Goal: Book appointment/travel/reservation

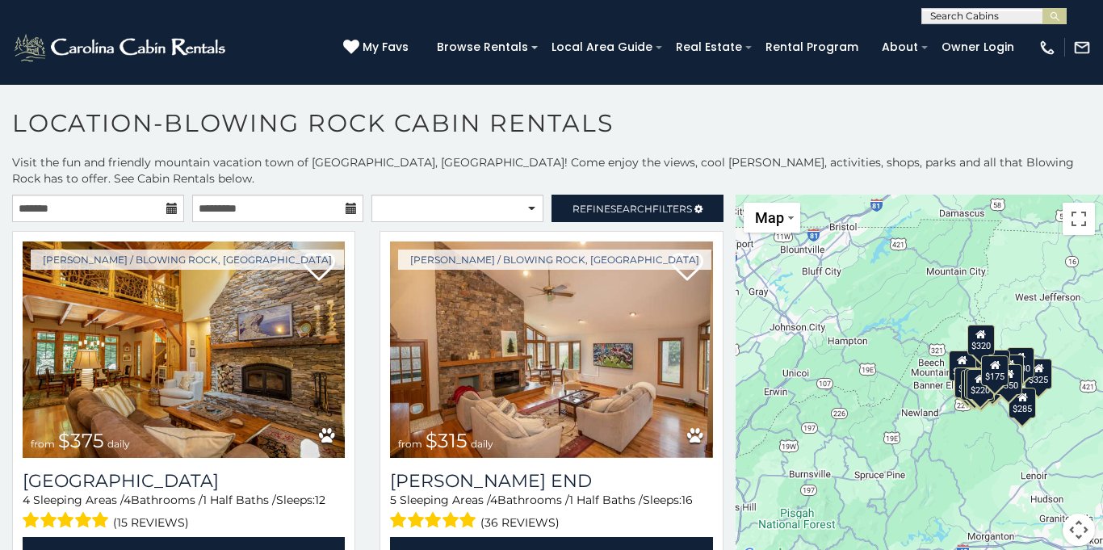
click at [175, 211] on icon at bounding box center [171, 208] width 11 height 11
click at [159, 204] on input "text" at bounding box center [98, 208] width 172 height 27
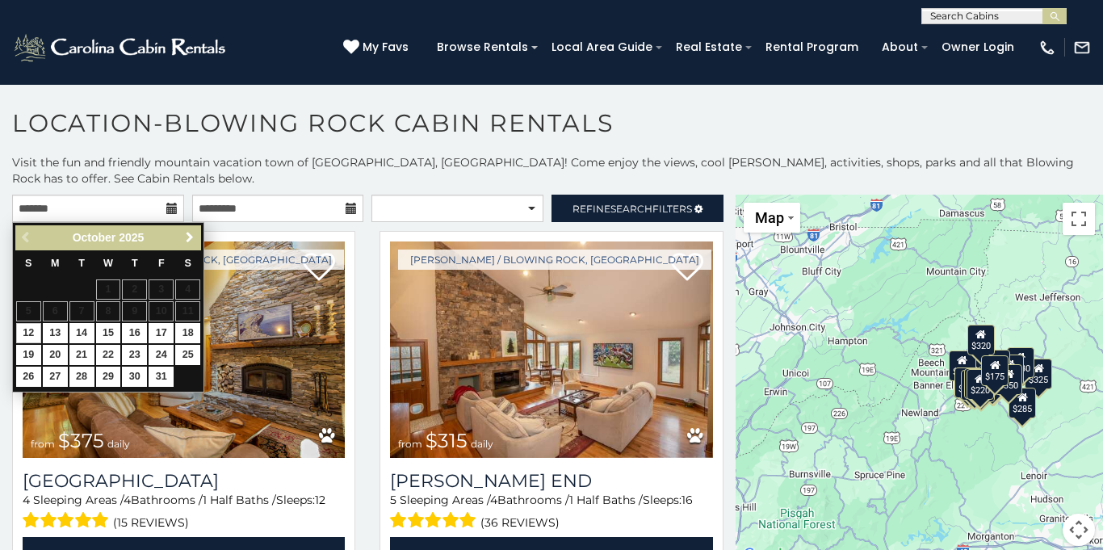
click at [186, 244] on link "Next" at bounding box center [189, 238] width 20 height 20
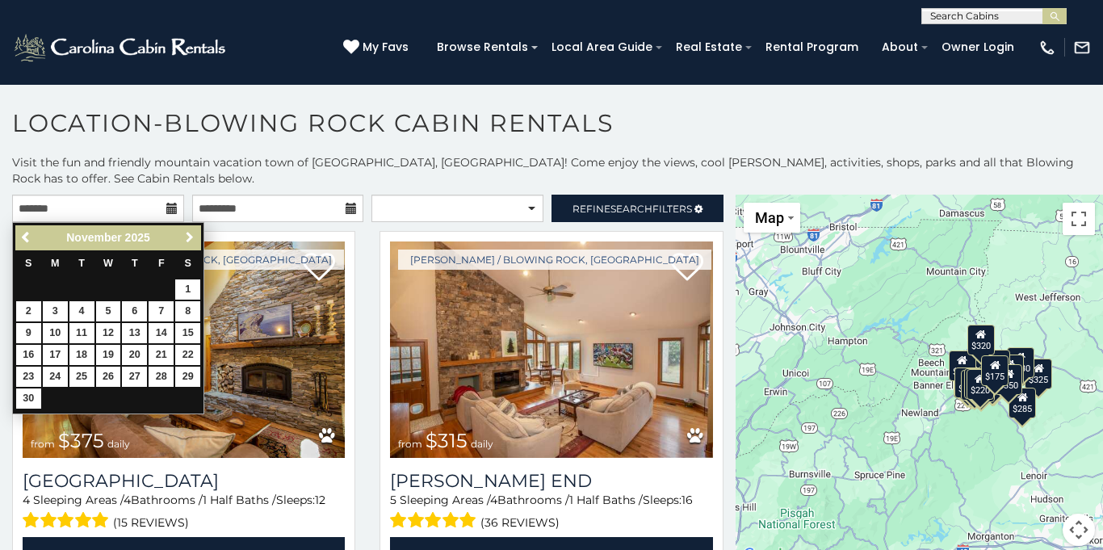
click at [186, 244] on link "Next" at bounding box center [189, 238] width 20 height 20
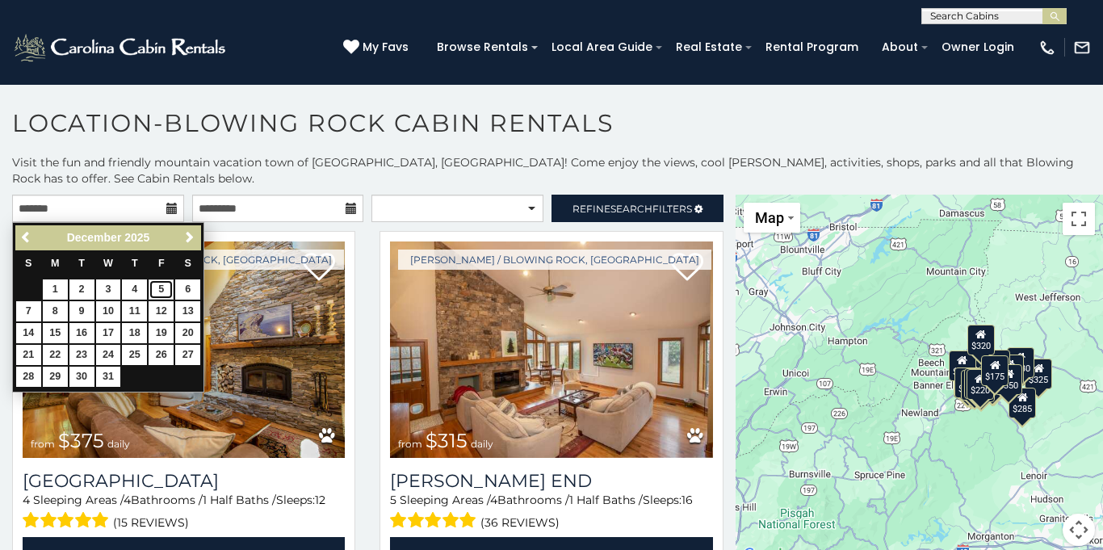
click at [166, 285] on link "5" at bounding box center [161, 289] width 25 height 20
type input "**********"
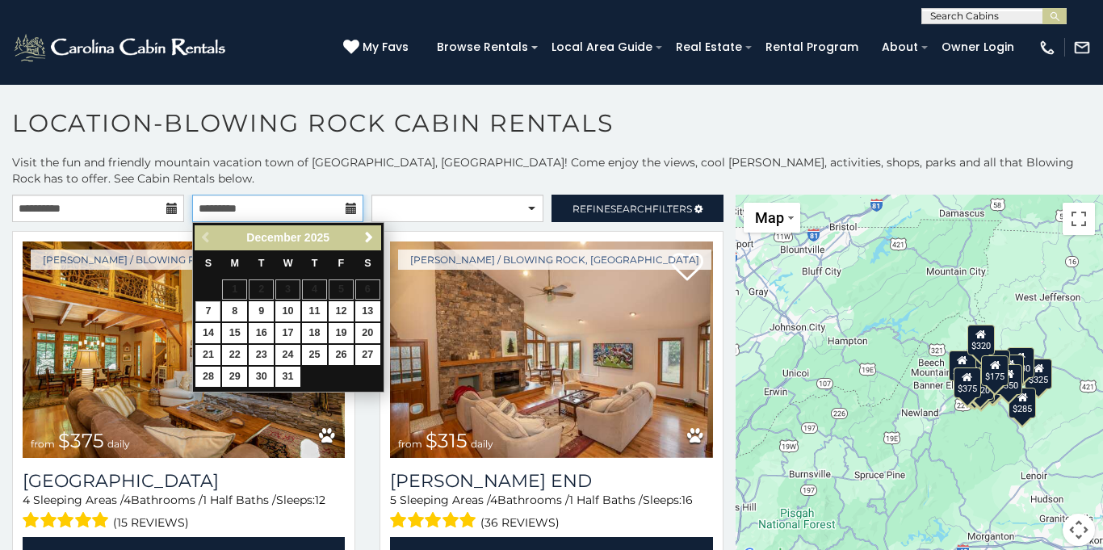
click at [360, 210] on input "text" at bounding box center [278, 208] width 172 height 27
click at [234, 312] on link "8" at bounding box center [234, 311] width 25 height 20
type input "**********"
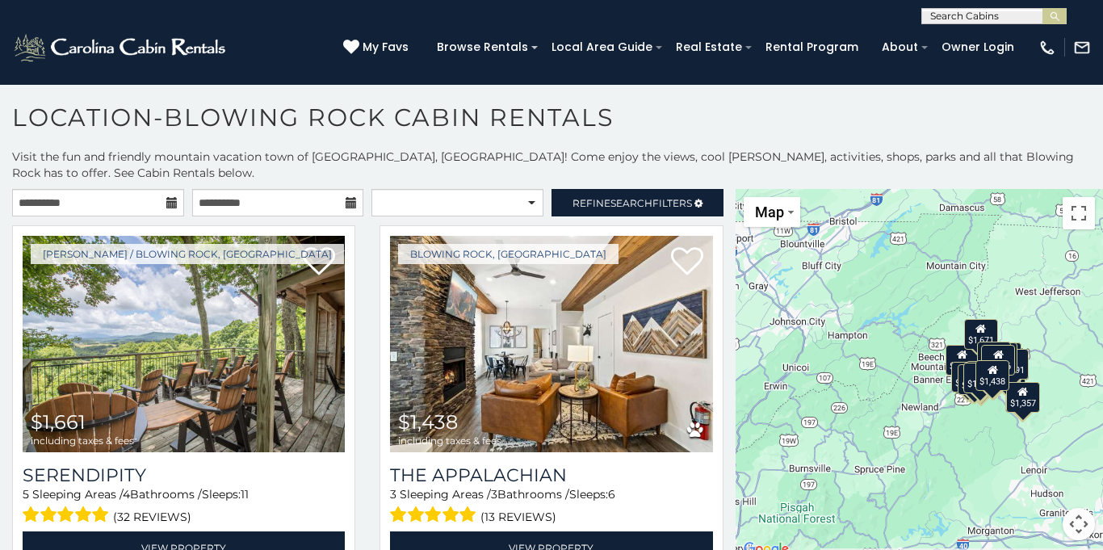
scroll to position [9, 0]
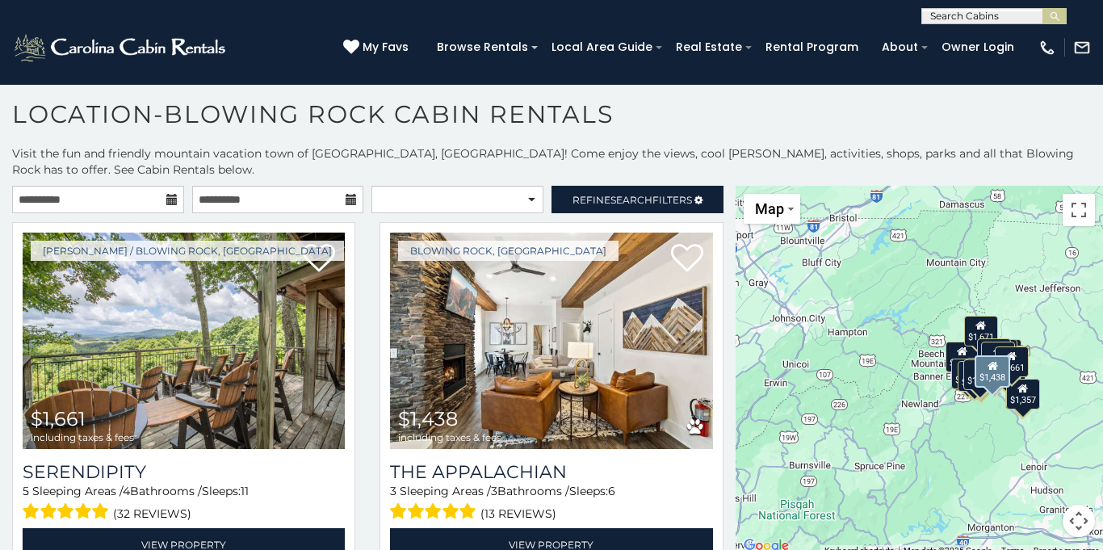
click at [370, 262] on div "Blowing Rock, NC $1,438 including taxes & fees The Appalachian 3 Sleeping Areas…" at bounding box center [550, 401] width 367 height 359
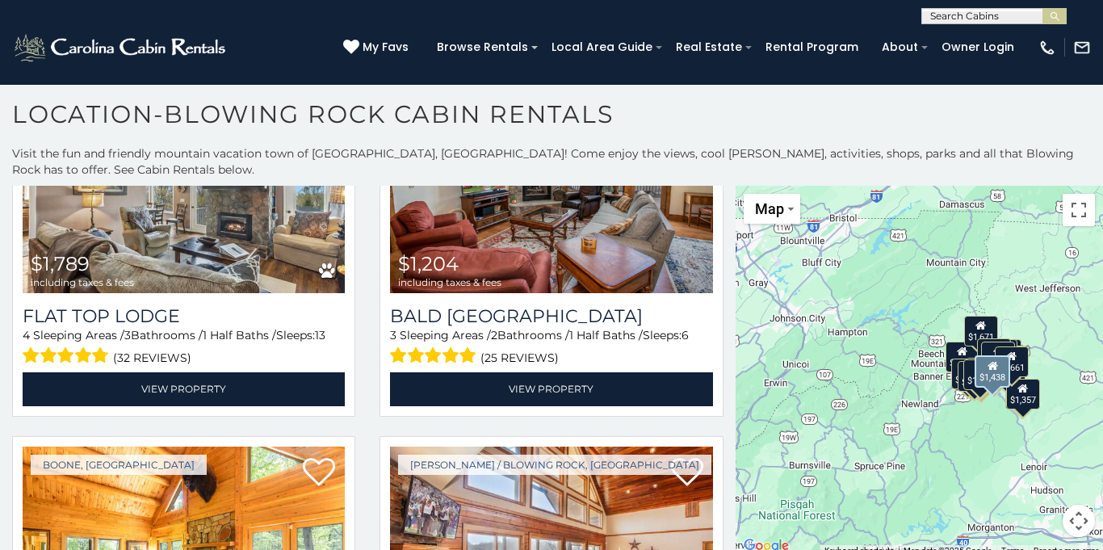
scroll to position [2745, 0]
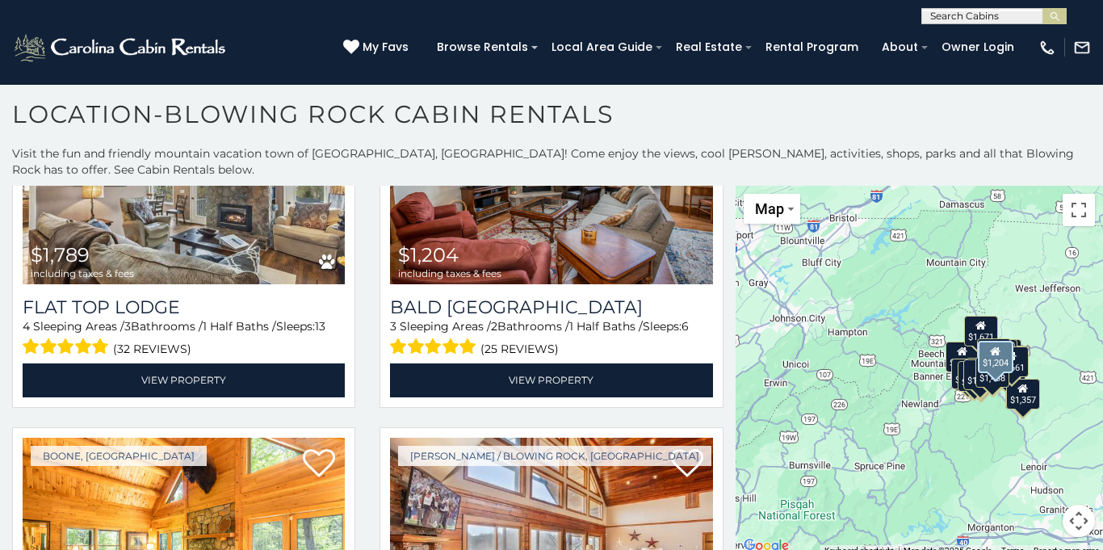
click at [372, 394] on div "Blowing Rock, NC $1,204 including taxes & fees Bald Eagle Bluff 3 Sleeping Area…" at bounding box center [550, 237] width 367 height 359
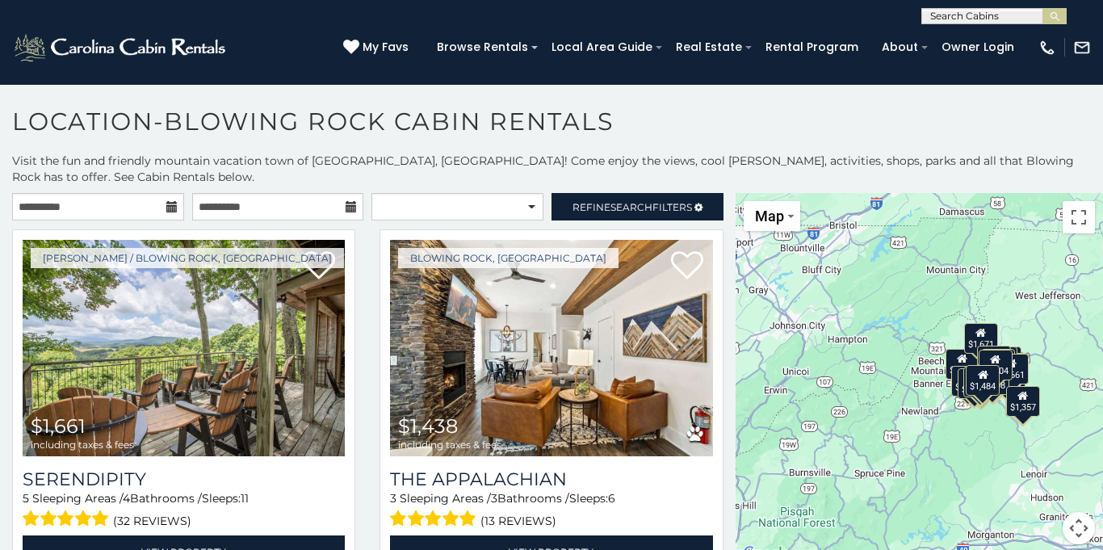
scroll to position [0, 0]
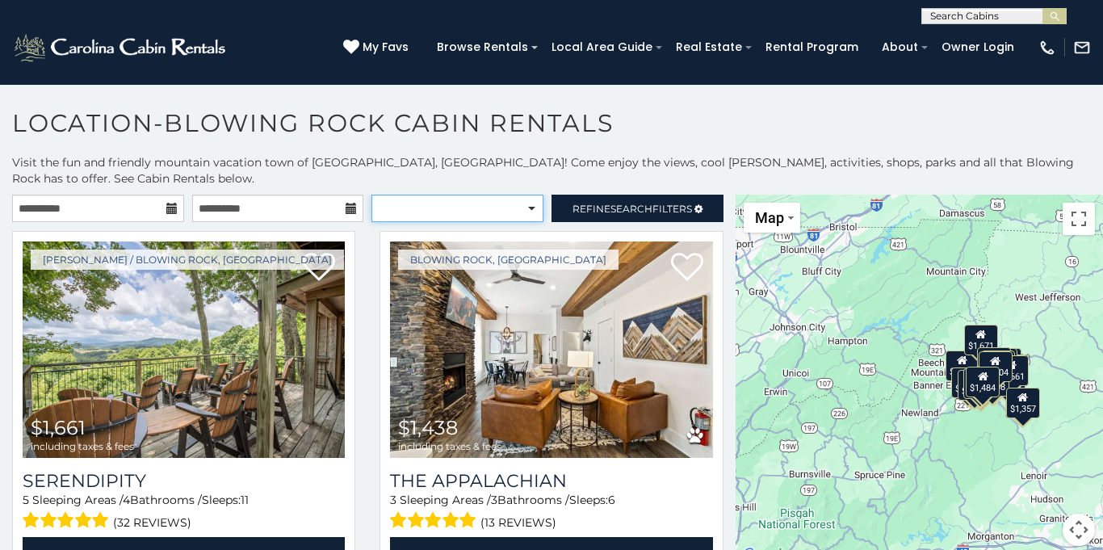
click at [450, 204] on select "**********" at bounding box center [457, 208] width 172 height 27
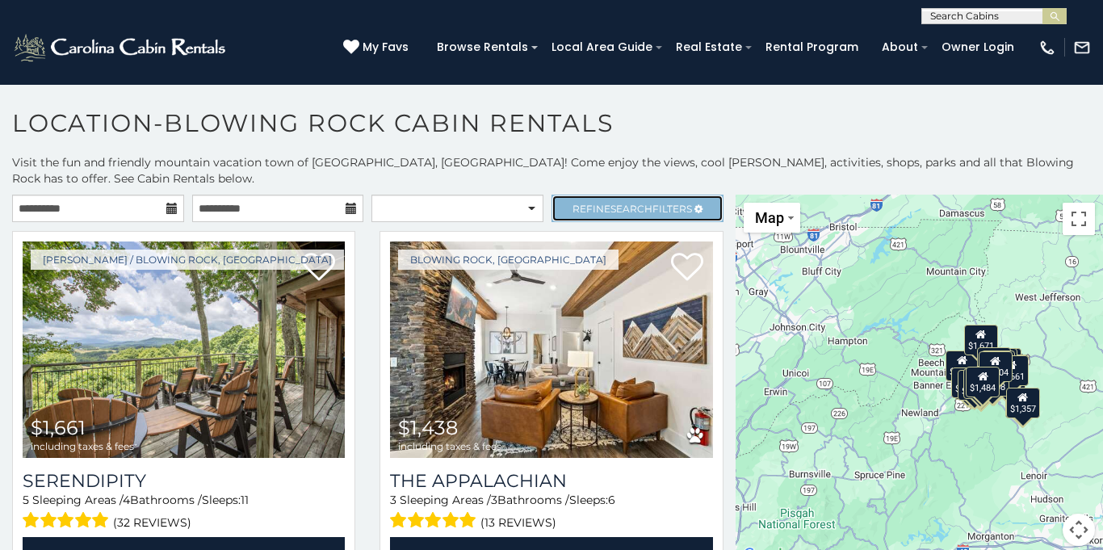
click at [586, 216] on link "Refine Search Filters" at bounding box center [637, 208] width 172 height 27
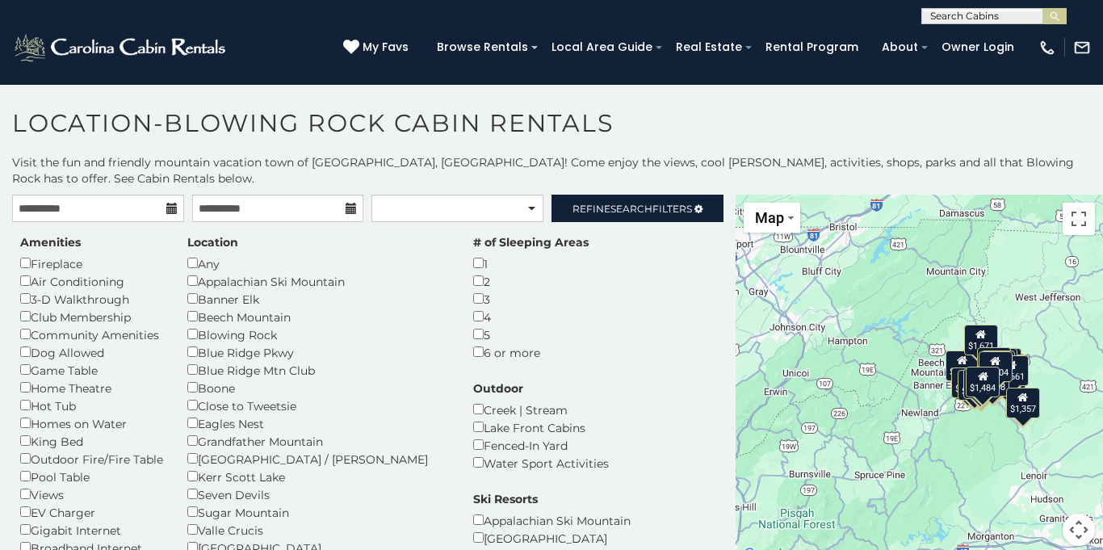
click at [473, 268] on div "1" at bounding box center [530, 263] width 115 height 18
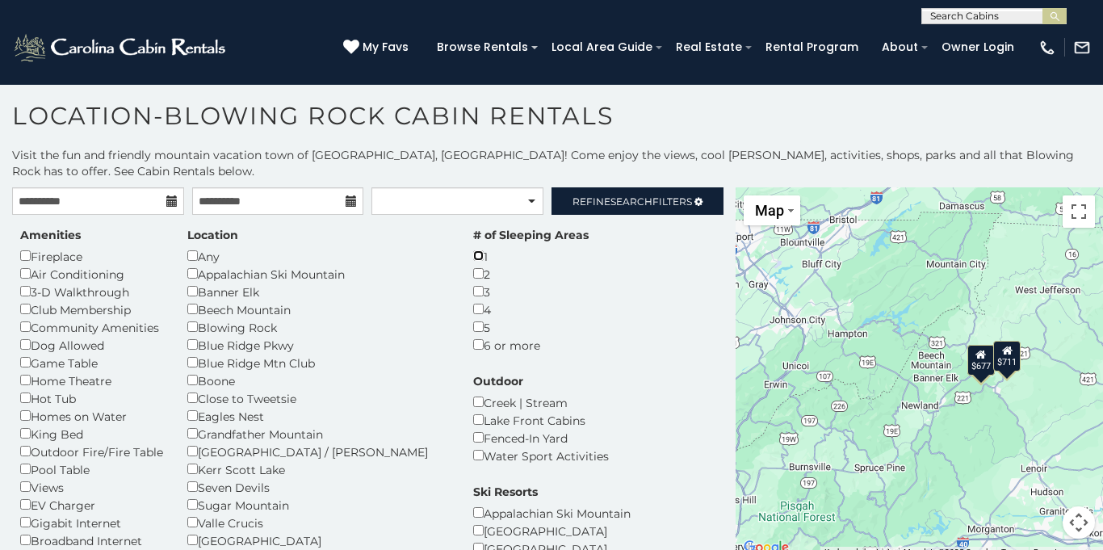
scroll to position [9, 0]
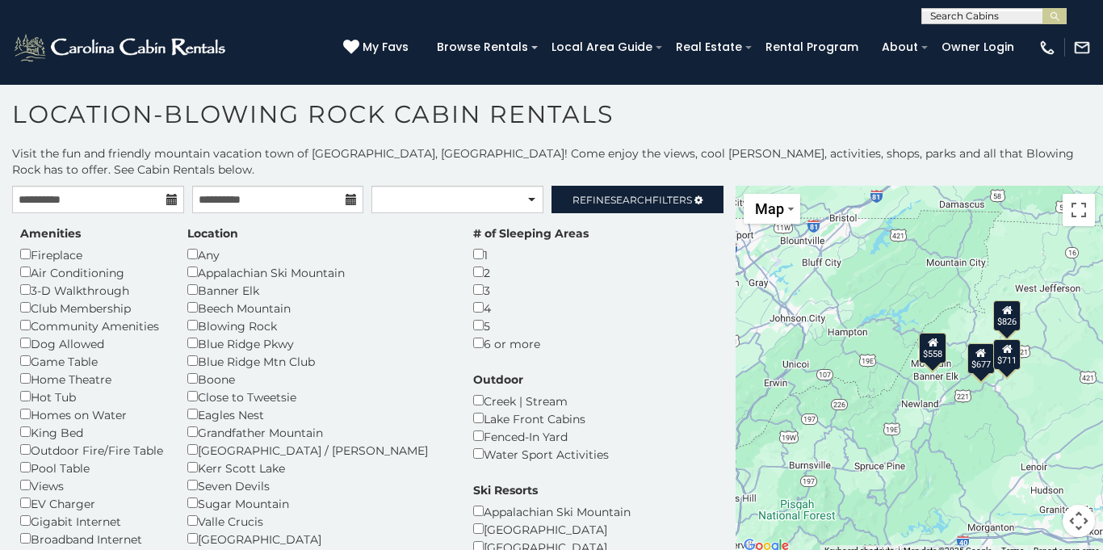
click at [582, 179] on div "**********" at bounding box center [551, 362] width 1103 height 435
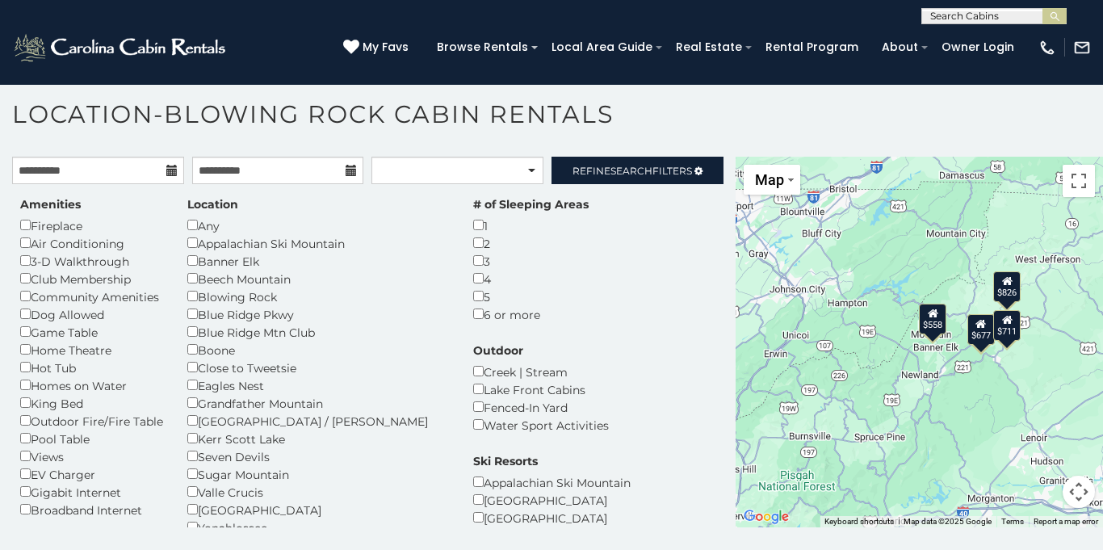
scroll to position [31, 0]
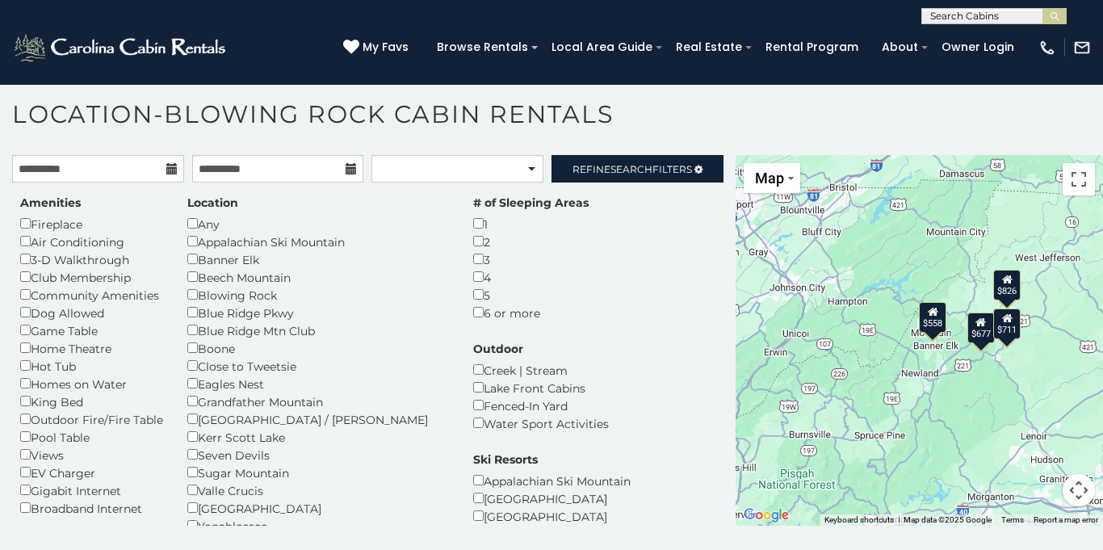
click at [940, 316] on div "$558" at bounding box center [932, 316] width 27 height 31
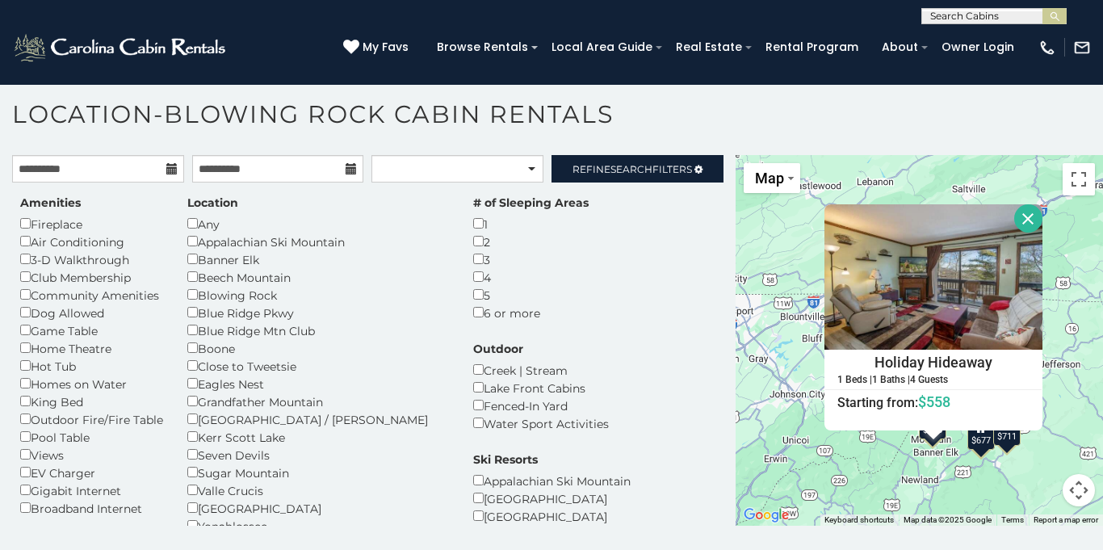
click at [984, 446] on div "$677" at bounding box center [980, 434] width 27 height 31
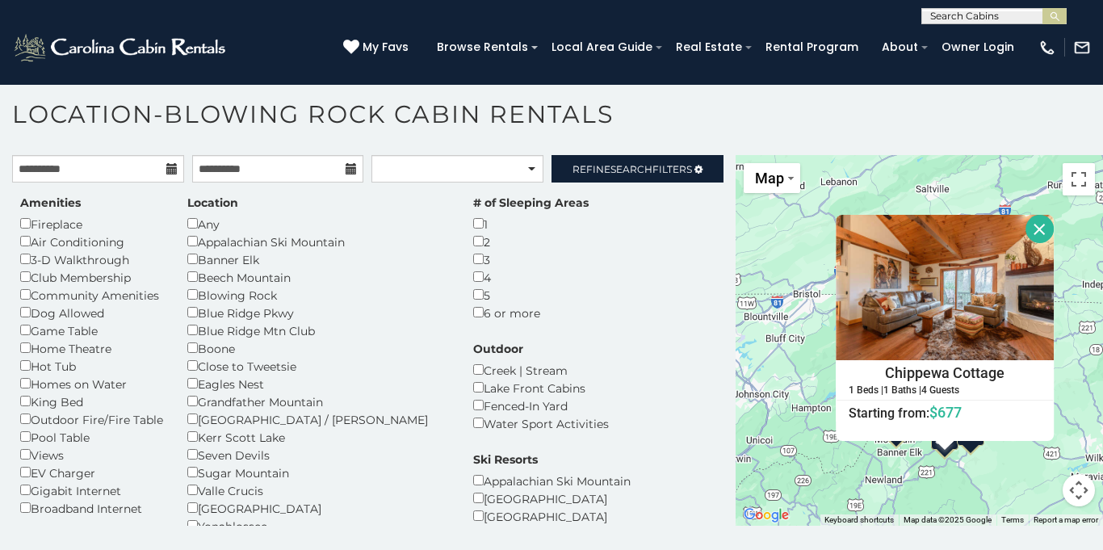
click at [975, 451] on div "$558 $701 $769 $677 $826 $711 Chippewa Cottage 1 Beds | 1 Baths | 4 Guests Dist…" at bounding box center [918, 340] width 367 height 371
click at [1039, 235] on button "Close" at bounding box center [1039, 229] width 28 height 28
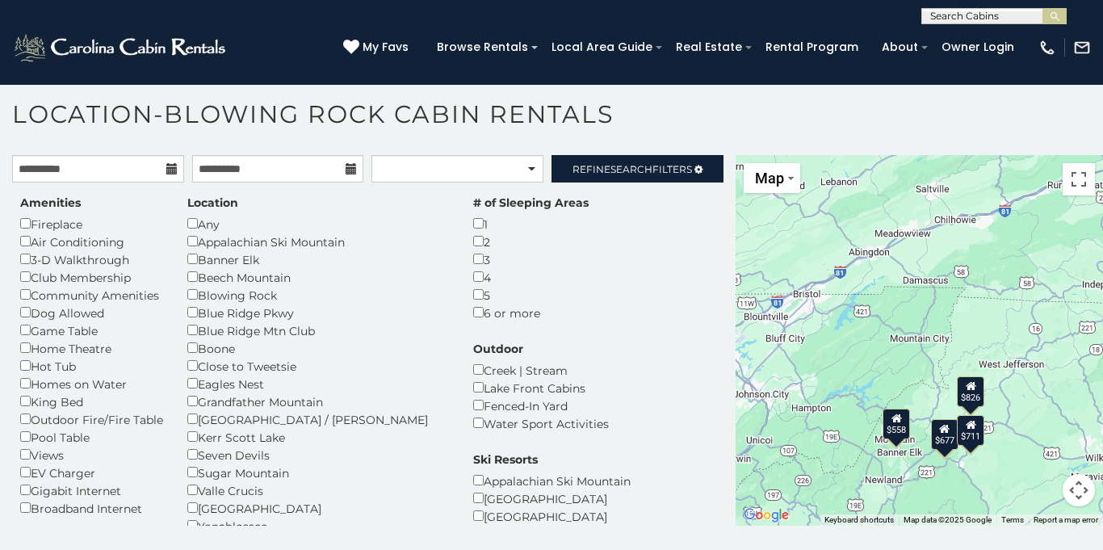
click at [973, 429] on icon at bounding box center [970, 424] width 10 height 11
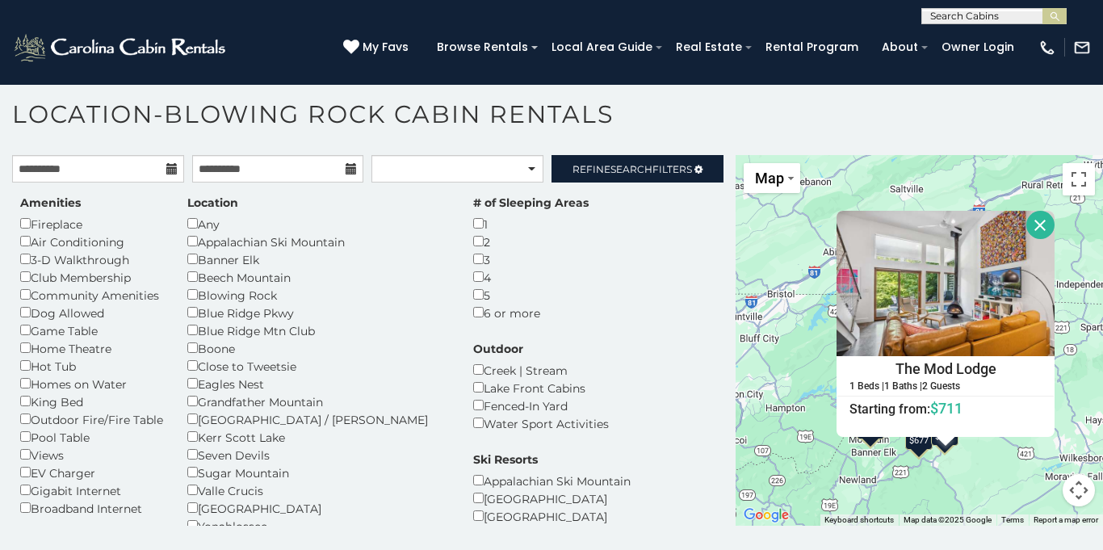
click at [919, 451] on div "$558 $701 $769 $677 $826 $711 The Mod Lodge 1 Beds | 1 Baths | 2 Guests Distanc…" at bounding box center [918, 340] width 367 height 371
click at [1037, 226] on button "Close" at bounding box center [1040, 225] width 28 height 28
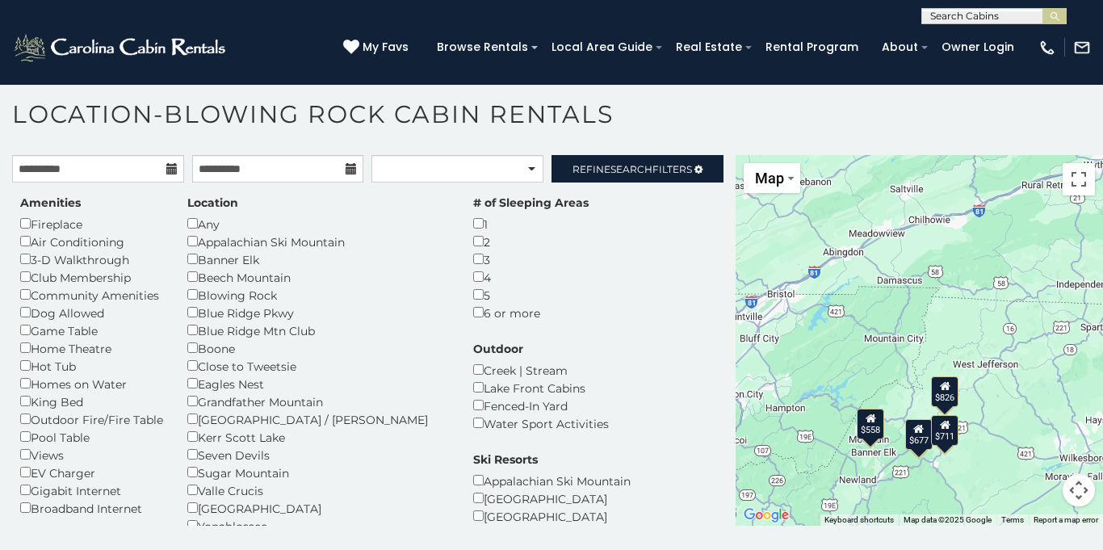
click at [926, 449] on div "$677" at bounding box center [918, 434] width 27 height 31
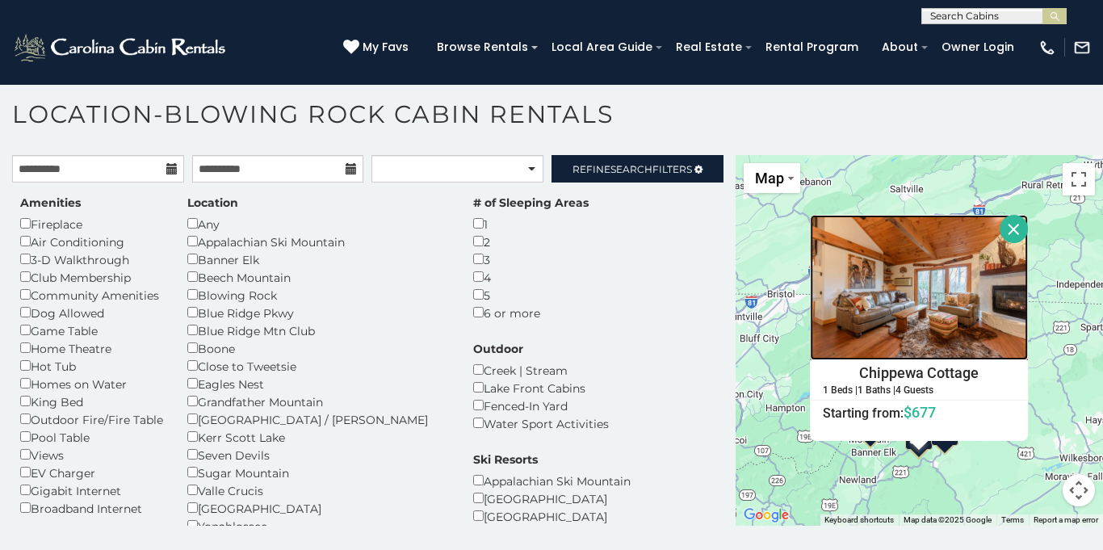
click at [904, 344] on img at bounding box center [919, 287] width 218 height 145
click at [818, 133] on h1 "Location-Blowing Rock Cabin Rentals" at bounding box center [551, 122] width 1103 height 46
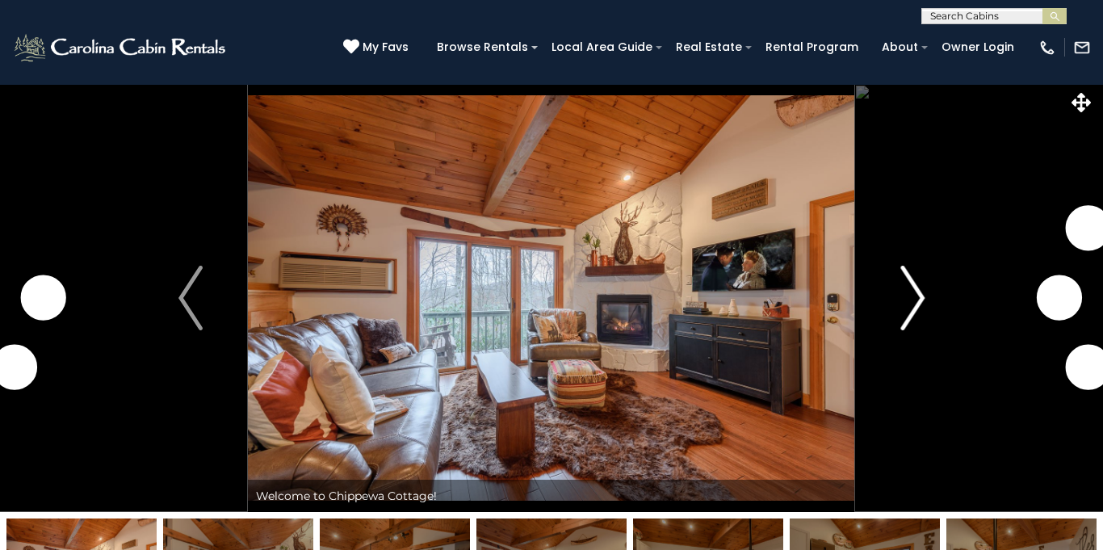
click at [915, 300] on img "Next" at bounding box center [912, 298] width 24 height 65
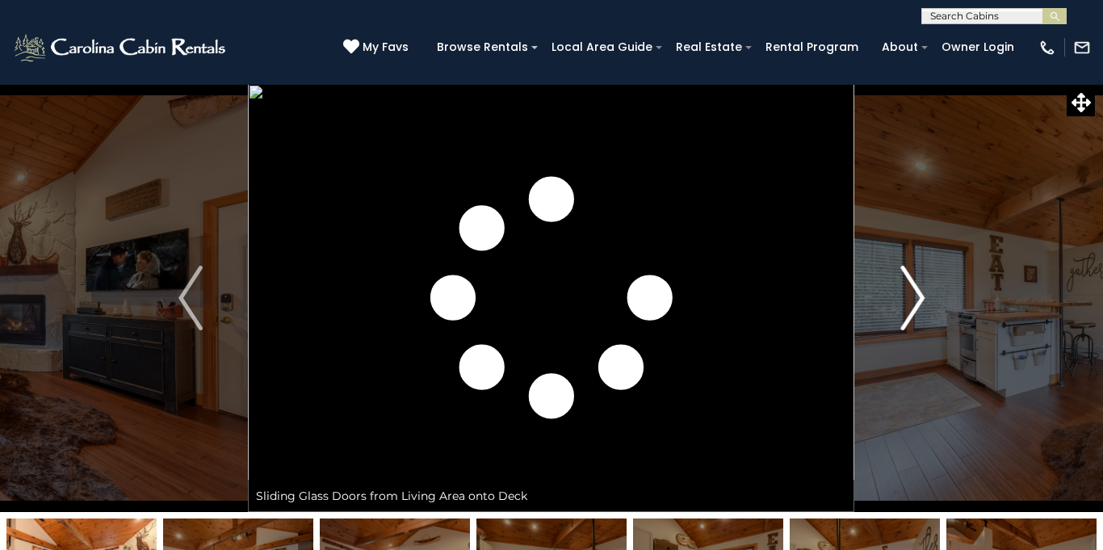
click at [915, 300] on img "Next" at bounding box center [912, 298] width 24 height 65
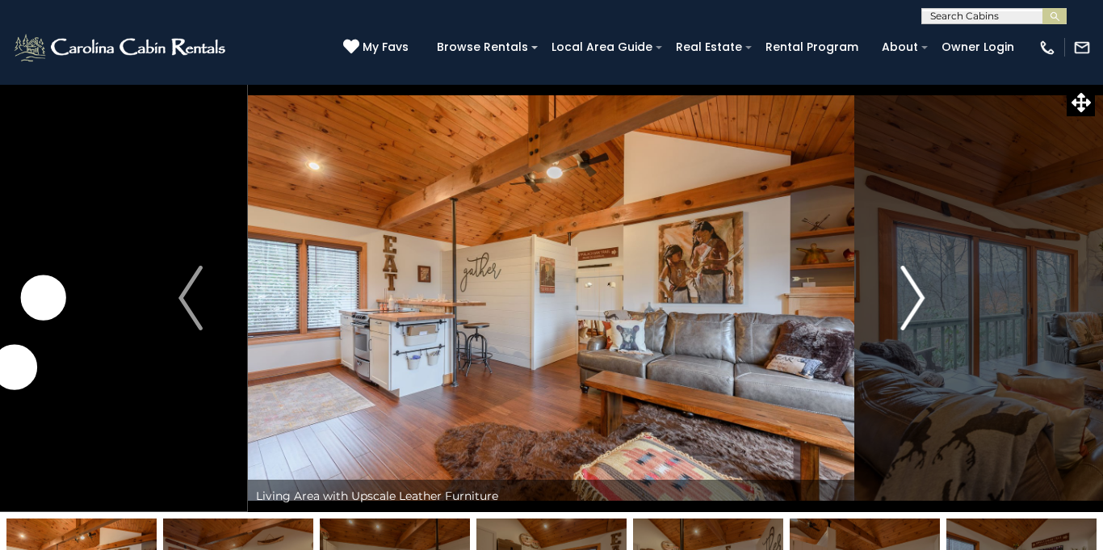
click at [915, 300] on img "Next" at bounding box center [912, 298] width 24 height 65
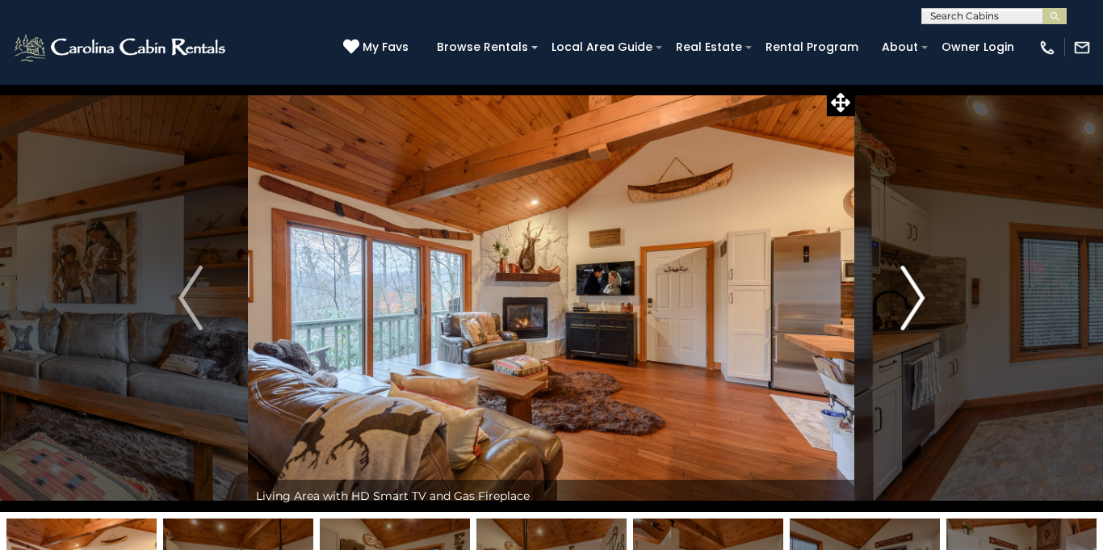
click at [915, 300] on img "Next" at bounding box center [912, 298] width 24 height 65
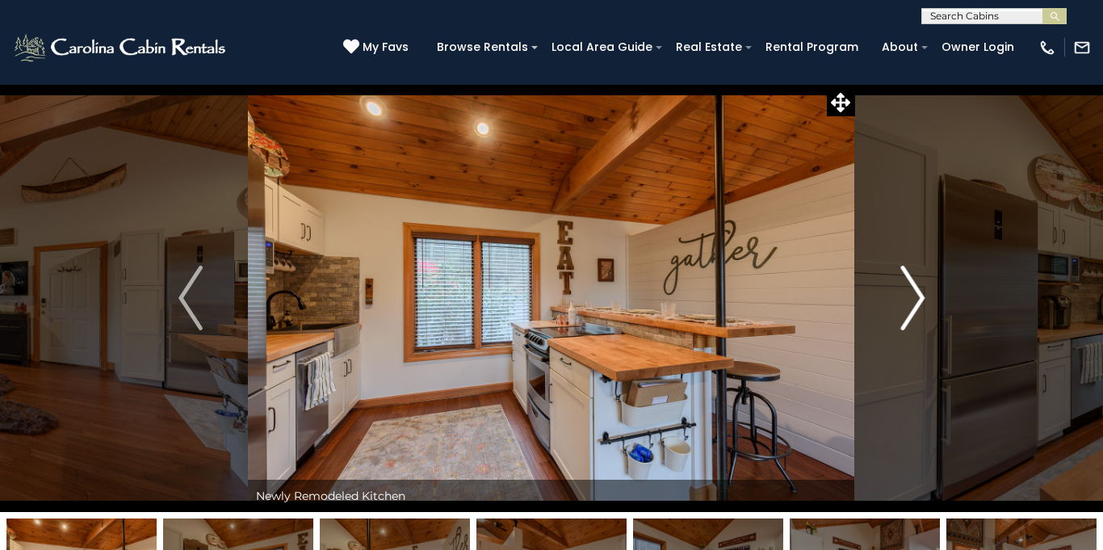
click at [915, 300] on img "Next" at bounding box center [912, 298] width 24 height 65
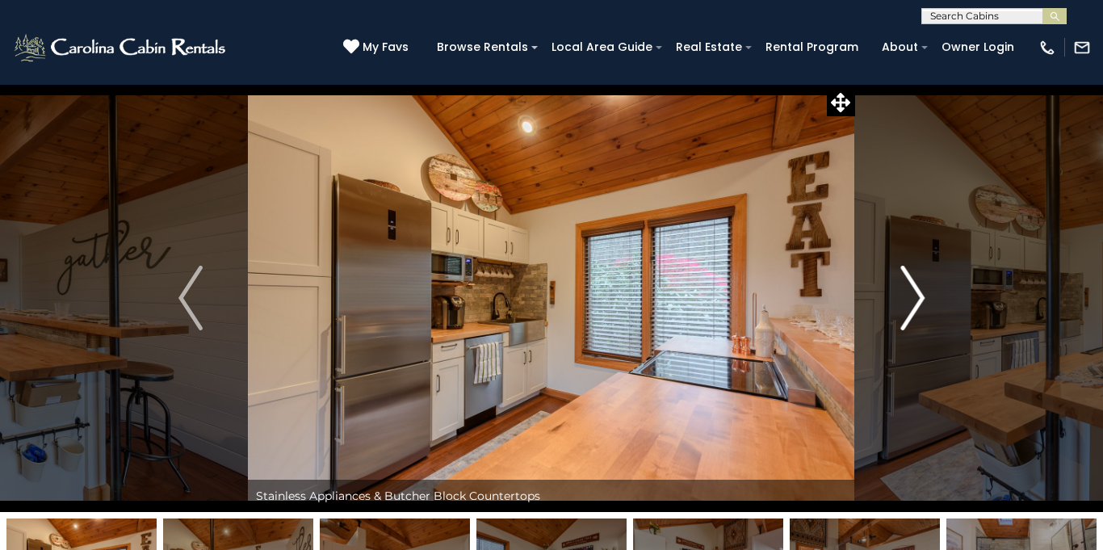
click at [929, 294] on button "Next" at bounding box center [912, 298] width 115 height 428
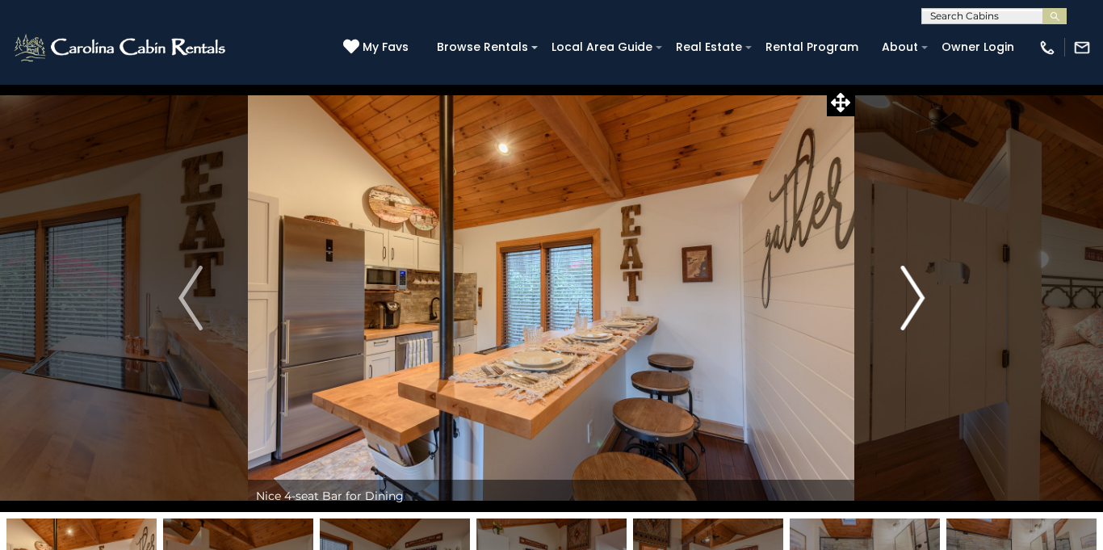
click at [919, 295] on img "Next" at bounding box center [912, 298] width 24 height 65
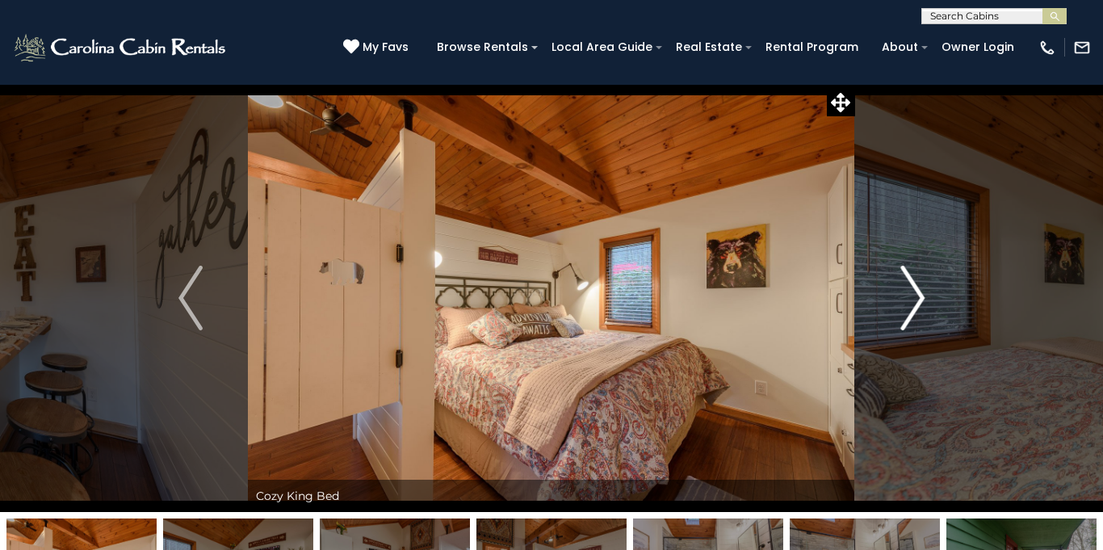
click at [919, 295] on img "Next" at bounding box center [912, 298] width 24 height 65
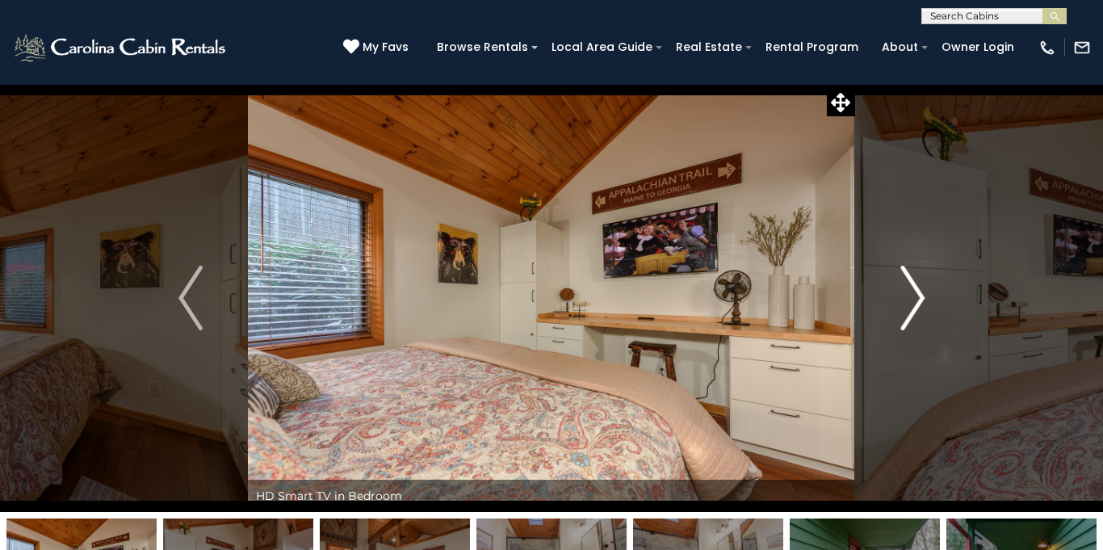
click at [919, 295] on img "Next" at bounding box center [912, 298] width 24 height 65
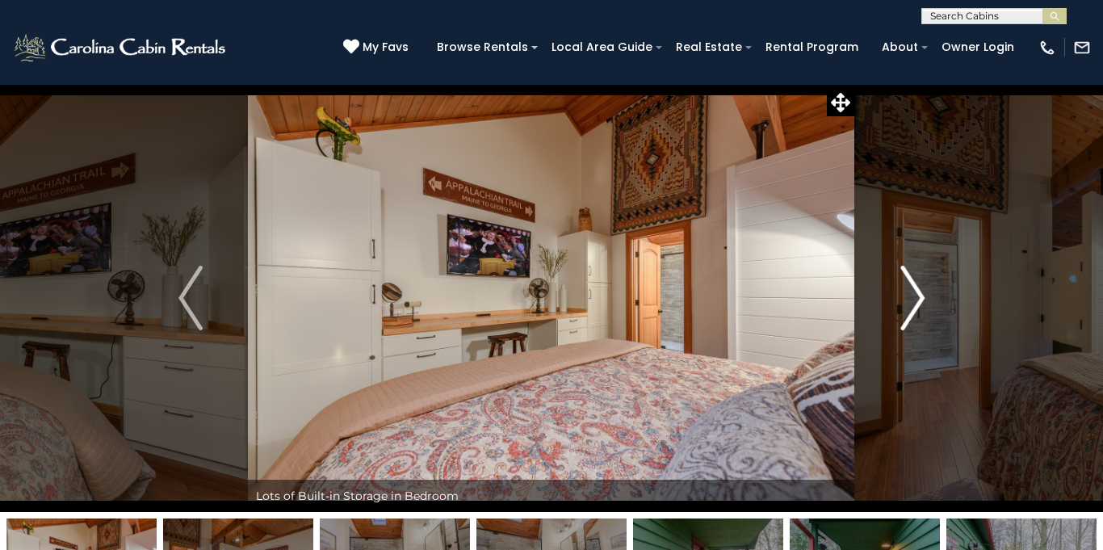
click at [919, 295] on img "Next" at bounding box center [912, 298] width 24 height 65
